Goal: Check status: Check status

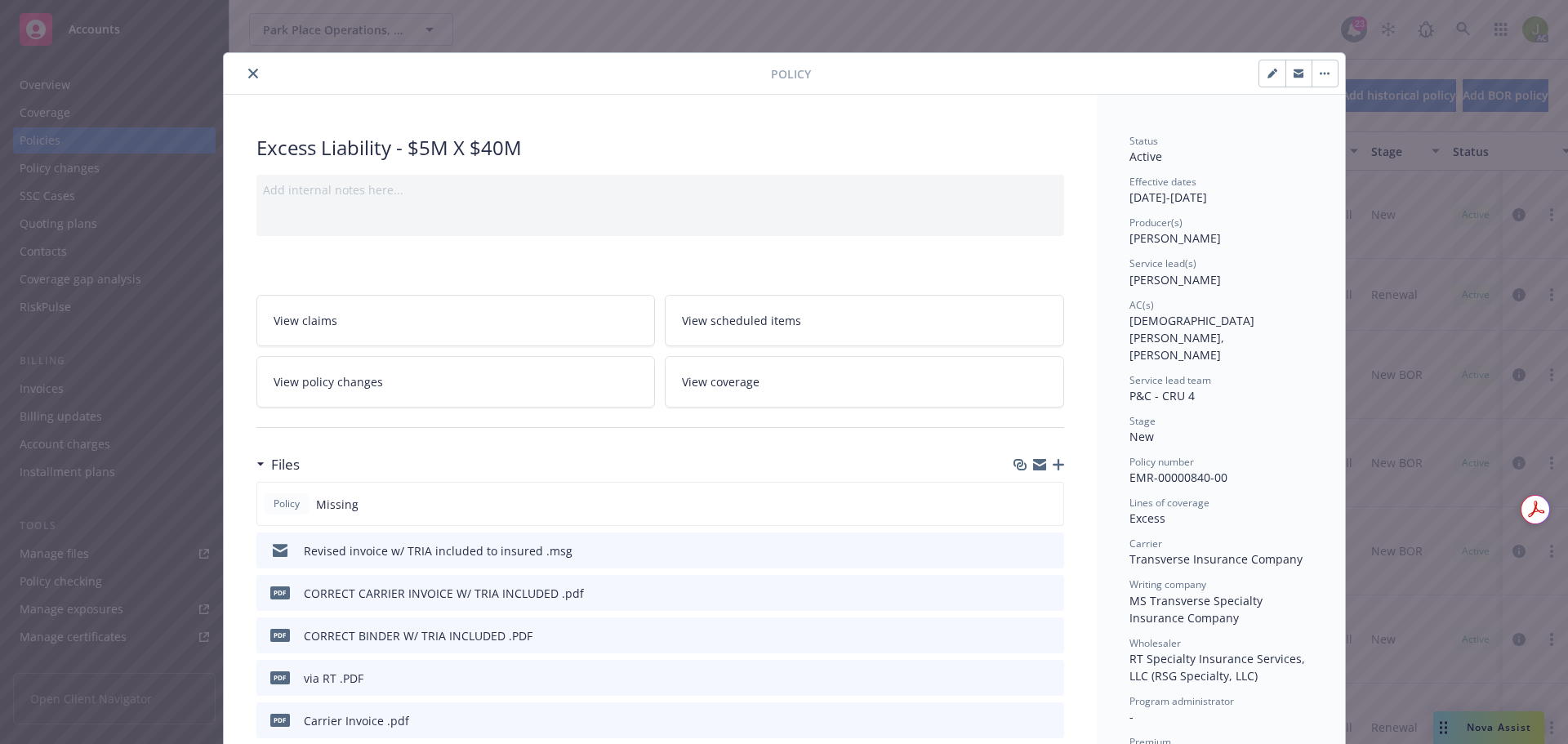
scroll to position [571, 0]
